Goal: Contribute content

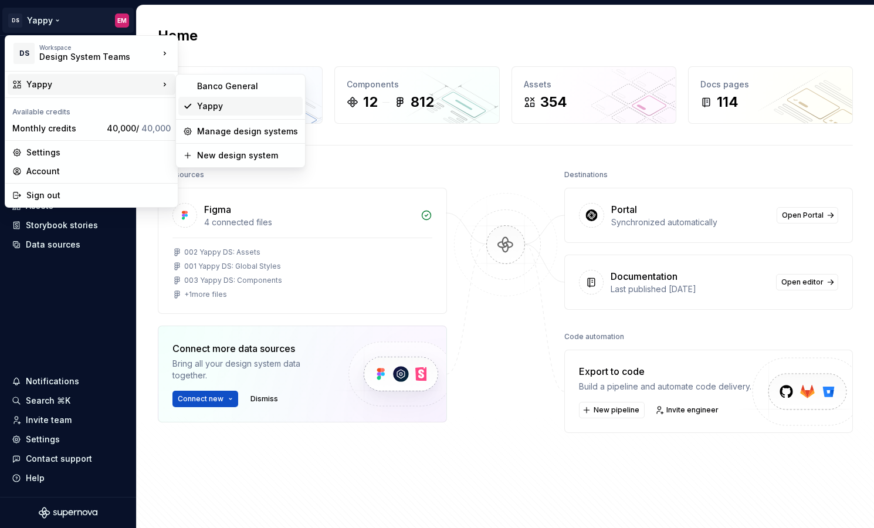
click at [219, 107] on div "Yappy" at bounding box center [247, 106] width 101 height 12
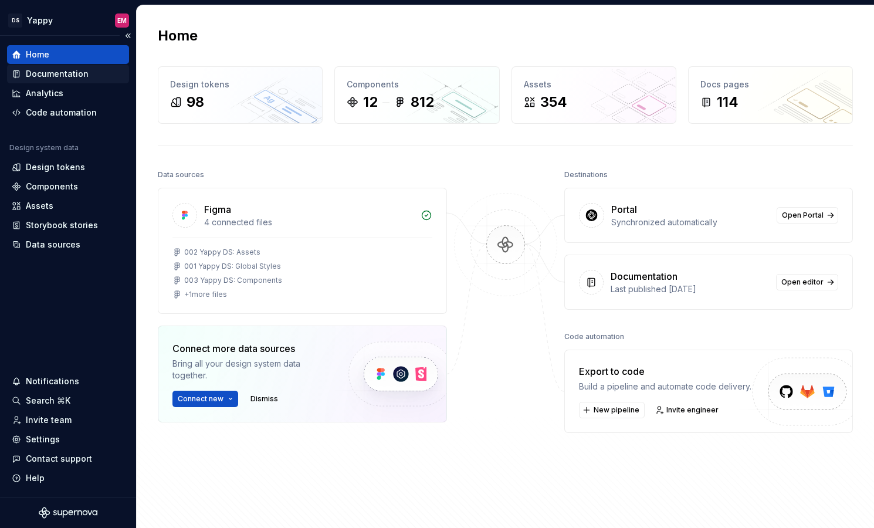
click at [47, 75] on div "Documentation" at bounding box center [57, 74] width 63 height 12
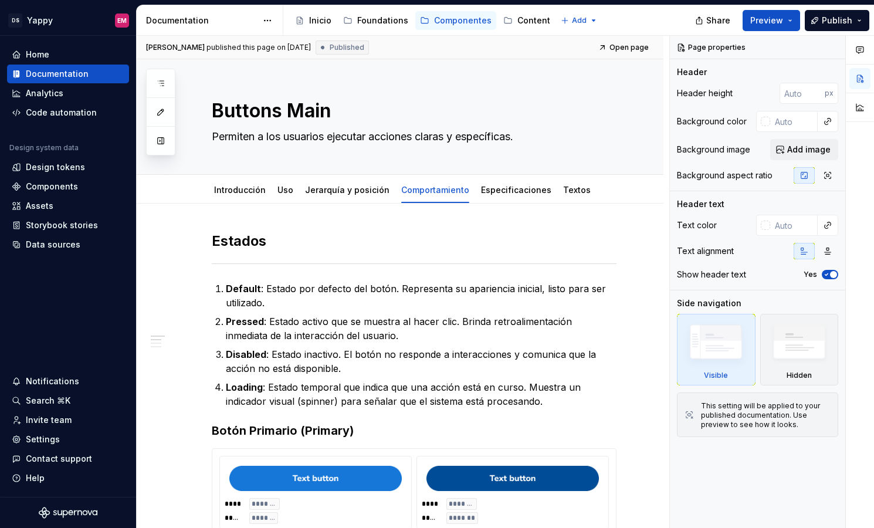
type textarea "*"
